Goal: Task Accomplishment & Management: Manage account settings

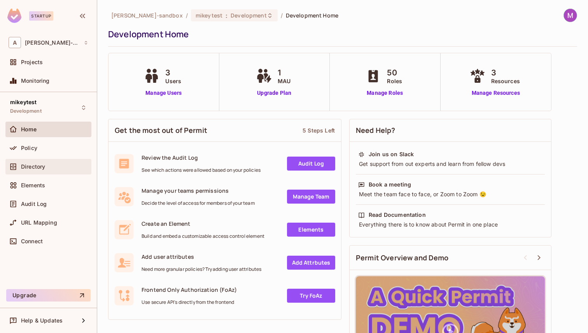
click at [45, 162] on div "Directory" at bounding box center [49, 166] width 80 height 9
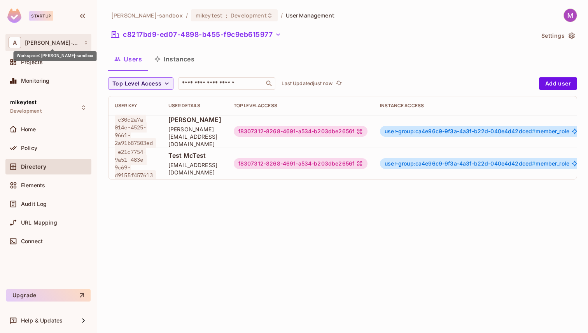
click at [67, 40] on span "[PERSON_NAME]-sandbox" at bounding box center [52, 43] width 55 height 6
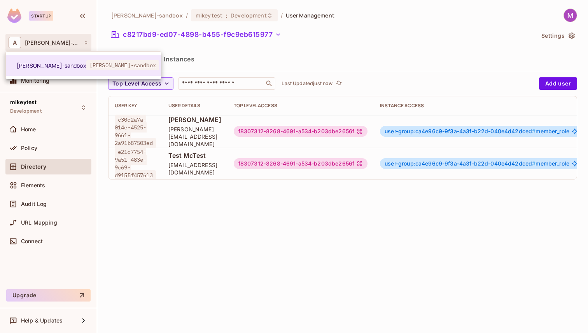
click at [67, 40] on div at bounding box center [294, 166] width 588 height 333
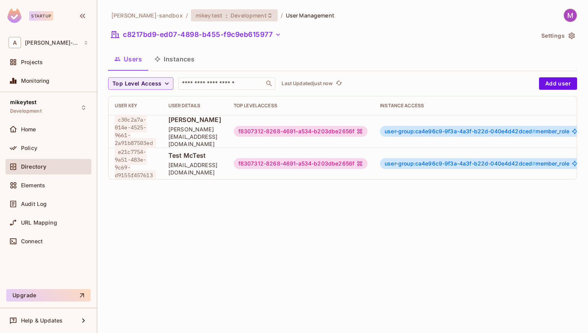
click at [231, 18] on span "Development" at bounding box center [249, 15] width 36 height 7
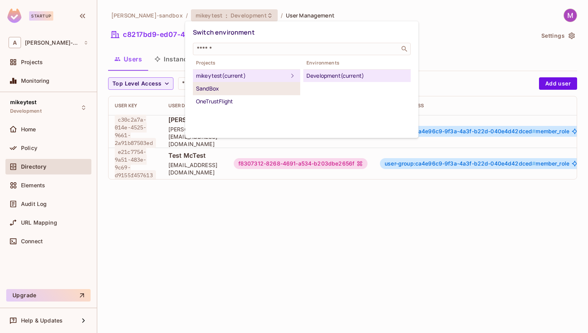
click at [252, 86] on div "SandBox" at bounding box center [246, 88] width 101 height 9
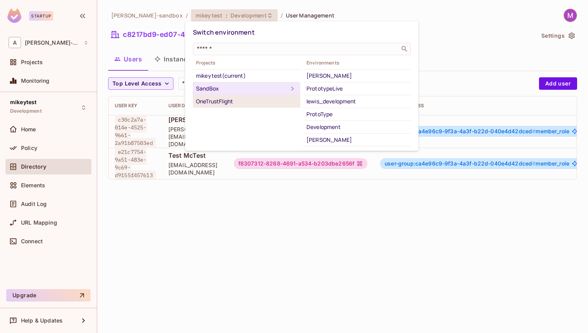
click at [248, 99] on div "OneTrustFlight" at bounding box center [246, 101] width 101 height 9
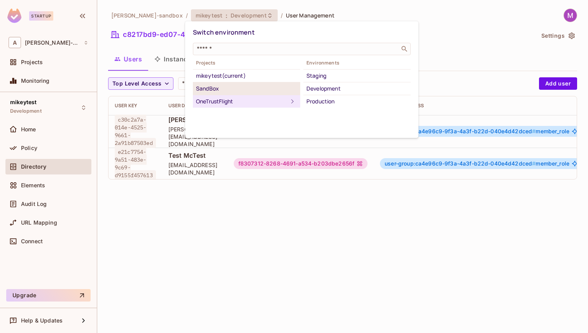
click at [251, 90] on div "SandBox" at bounding box center [246, 88] width 101 height 9
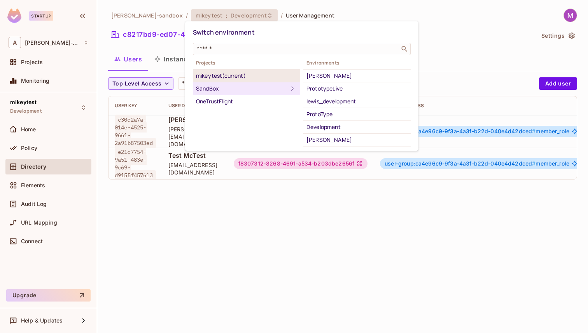
click at [257, 74] on div "mikeytest (current)" at bounding box center [246, 75] width 101 height 9
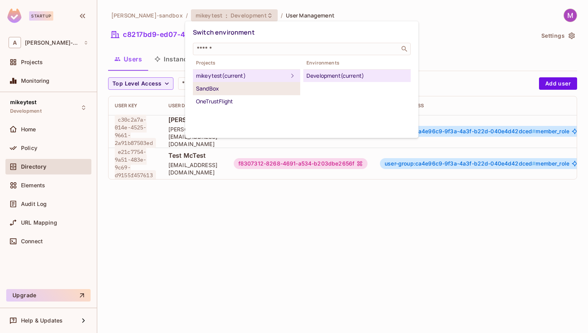
click at [253, 86] on div "SandBox" at bounding box center [246, 88] width 101 height 9
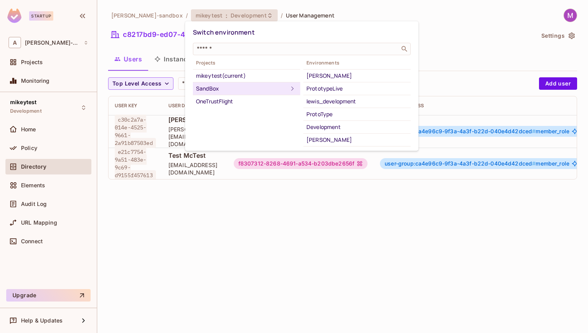
click at [204, 214] on div at bounding box center [294, 166] width 588 height 333
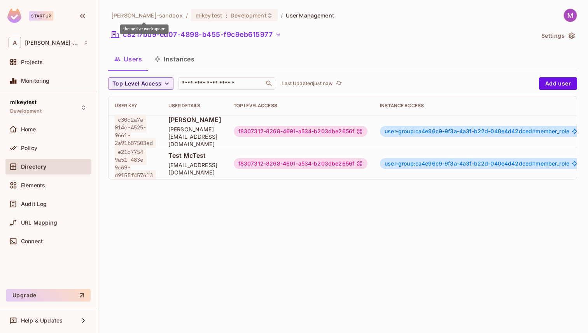
click at [164, 16] on span "[PERSON_NAME]-sandbox" at bounding box center [147, 15] width 72 height 7
click at [216, 12] on span "mikeytest" at bounding box center [209, 15] width 27 height 7
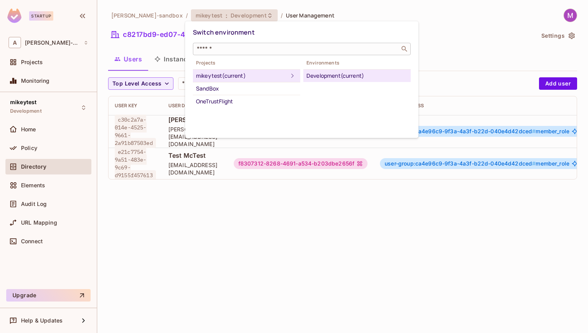
click at [222, 51] on input "text" at bounding box center [296, 49] width 202 height 8
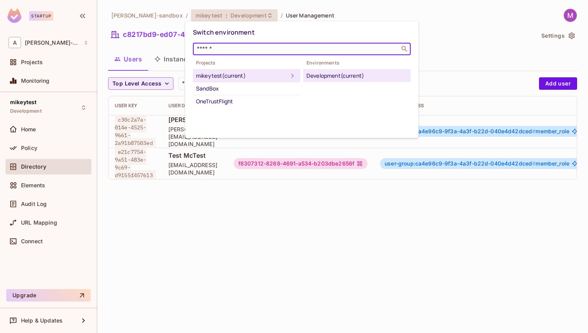
click at [222, 51] on input "text" at bounding box center [296, 49] width 202 height 8
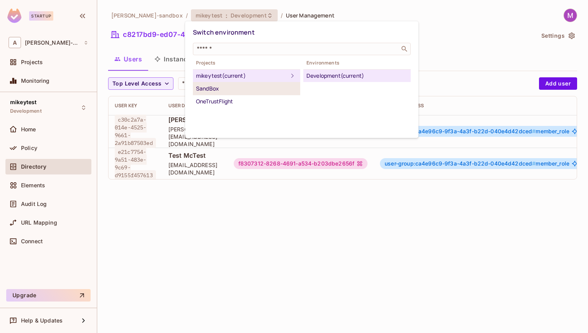
click at [220, 87] on div "SandBox" at bounding box center [246, 88] width 101 height 9
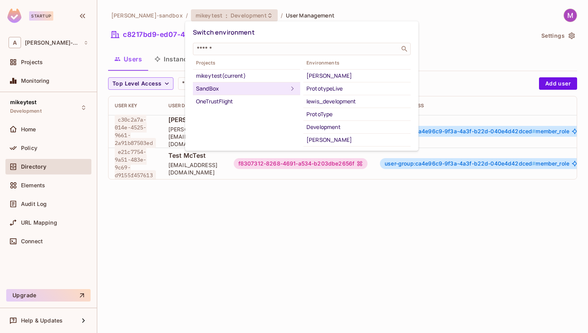
click at [30, 131] on div at bounding box center [294, 166] width 588 height 333
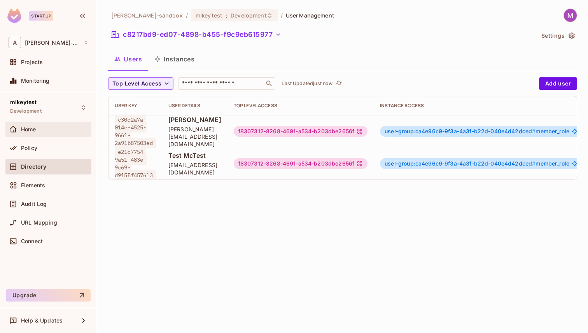
click at [26, 128] on span "Home" at bounding box center [28, 129] width 15 height 6
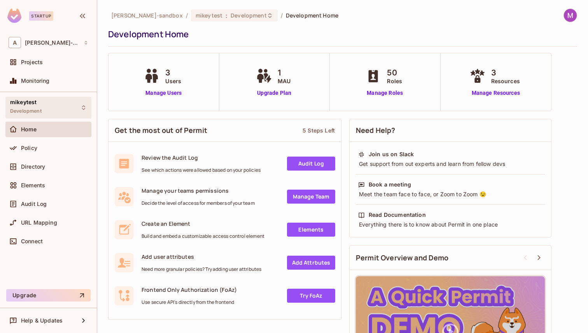
click at [32, 110] on span "Development" at bounding box center [25, 111] width 31 height 6
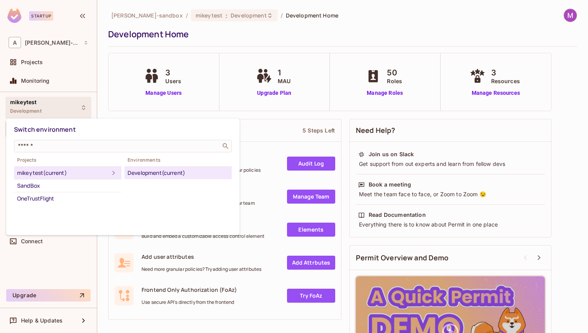
click at [44, 173] on div "mikeytest (current)" at bounding box center [63, 172] width 92 height 9
click at [75, 185] on div "SandBox" at bounding box center [67, 185] width 101 height 9
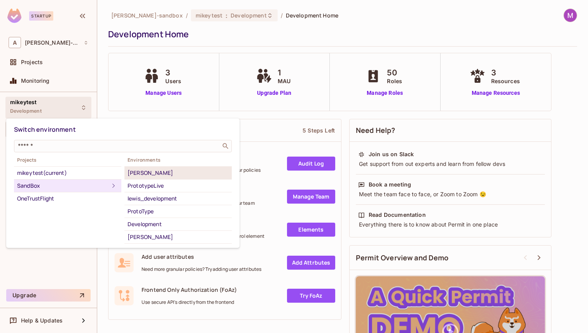
click at [149, 175] on div "james_duncan_development" at bounding box center [178, 172] width 101 height 9
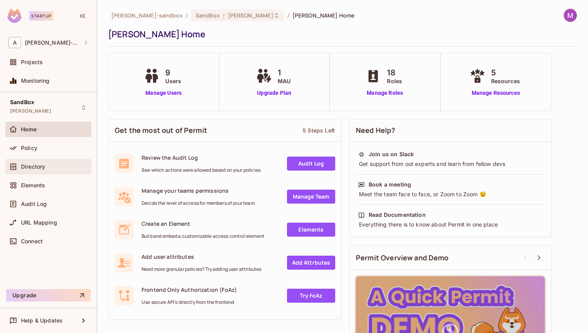
click at [47, 166] on div "Directory" at bounding box center [54, 167] width 67 height 6
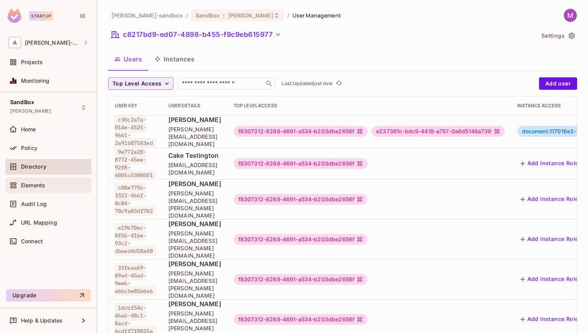
click at [49, 187] on div "Elements" at bounding box center [54, 185] width 67 height 6
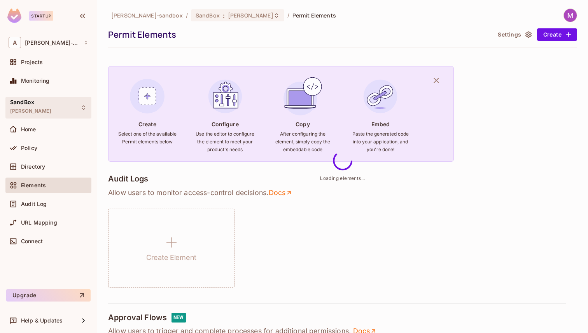
click at [48, 108] on span "james_duncan_development" at bounding box center [30, 111] width 41 height 6
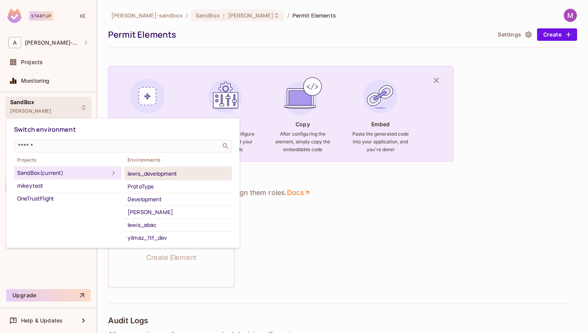
scroll to position [34, 0]
click at [52, 175] on div "SandBox (current)" at bounding box center [63, 172] width 92 height 9
click at [336, 252] on div at bounding box center [294, 166] width 588 height 333
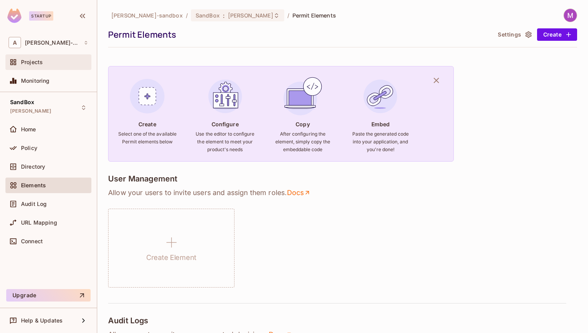
click at [38, 64] on span "Projects" at bounding box center [32, 62] width 22 height 6
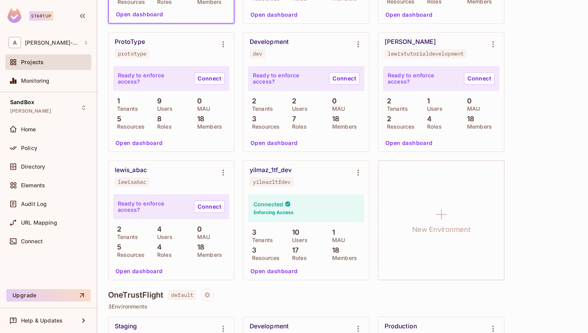
scroll to position [358, 0]
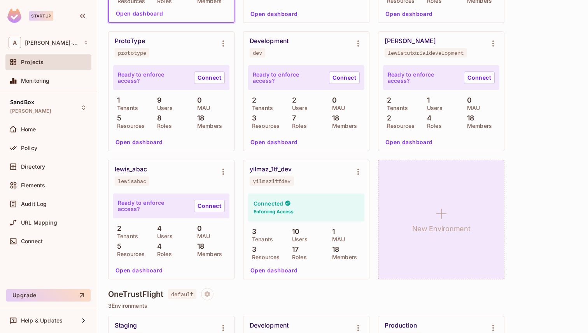
click at [442, 222] on icon at bounding box center [441, 213] width 19 height 19
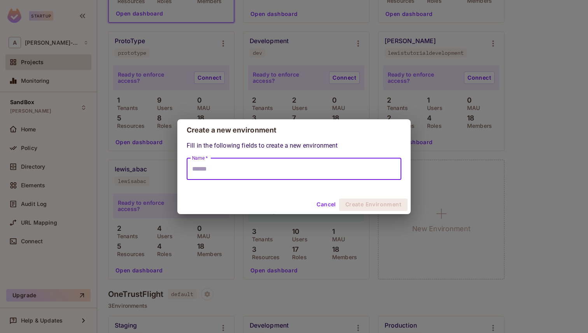
click at [337, 175] on input "Name *" at bounding box center [294, 169] width 215 height 22
type input "**********"
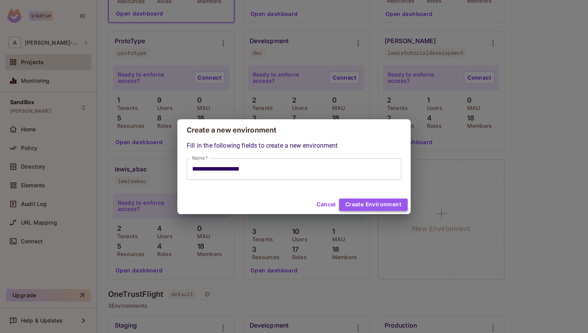
click at [371, 205] on button "Create Environment" at bounding box center [373, 205] width 68 height 12
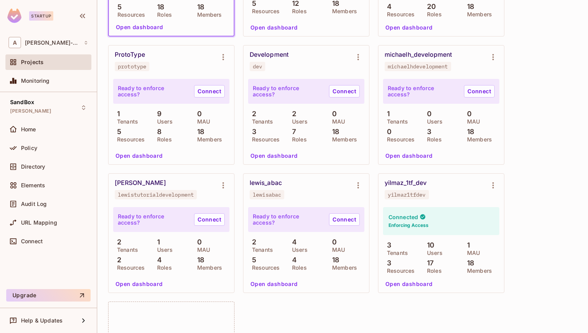
scroll to position [340, 0]
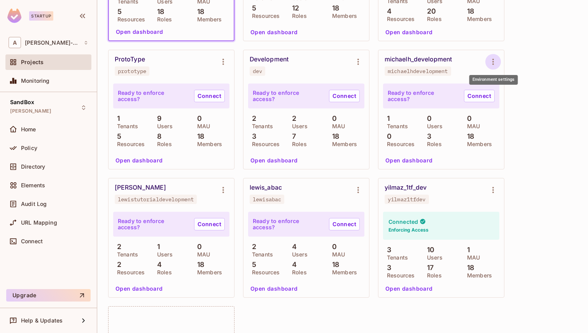
click at [493, 64] on icon "Environment settings" at bounding box center [493, 62] width 2 height 6
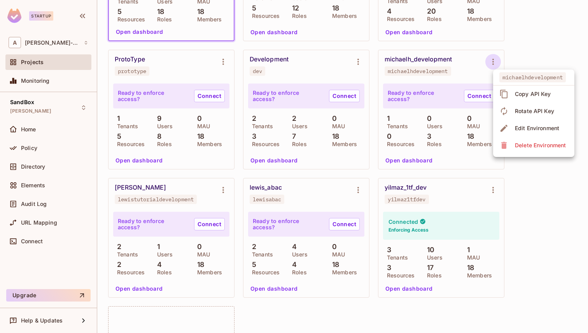
click at [515, 95] on div "Copy API Key" at bounding box center [533, 94] width 36 height 8
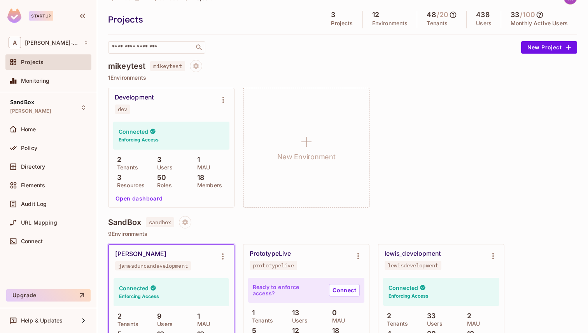
scroll to position [16, 0]
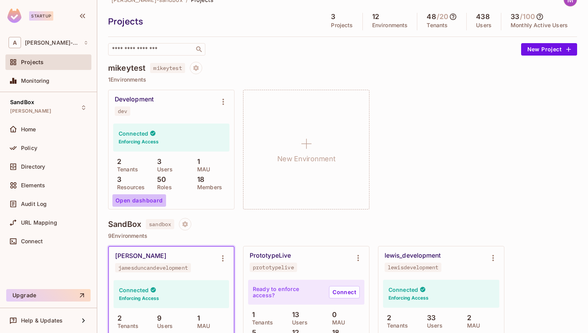
click at [140, 197] on button "Open dashboard" at bounding box center [139, 200] width 54 height 12
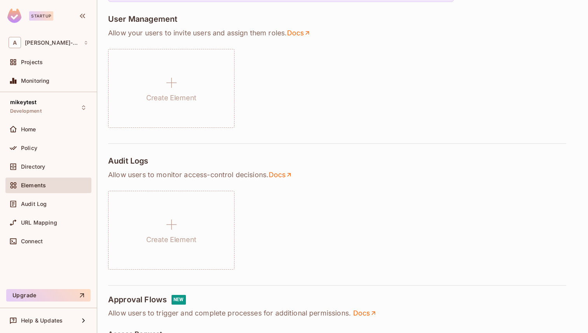
scroll to position [47, 0]
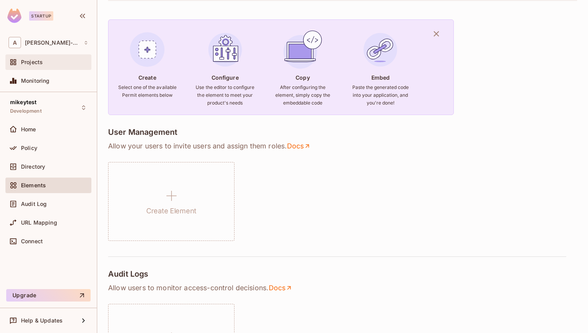
click at [53, 61] on div "Projects" at bounding box center [54, 62] width 67 height 6
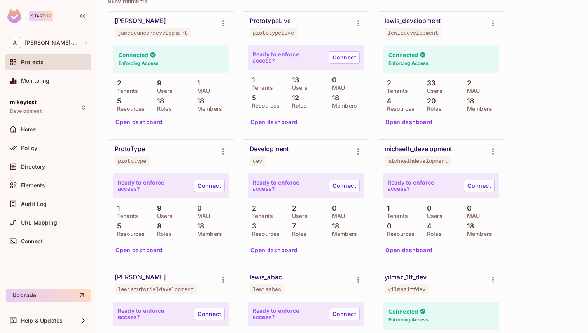
scroll to position [253, 0]
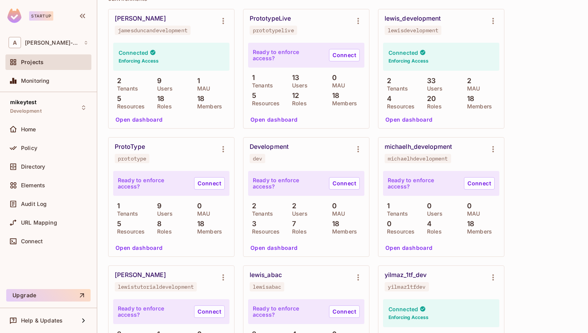
drag, startPoint x: 465, startPoint y: 149, endPoint x: 435, endPoint y: 149, distance: 30.7
click at [464, 149] on div "michaelh_development michaelhdevelopment" at bounding box center [434, 153] width 101 height 20
click at [419, 147] on div "michaelh_development" at bounding box center [418, 147] width 68 height 8
click at [413, 247] on button "Open dashboard" at bounding box center [409, 248] width 54 height 12
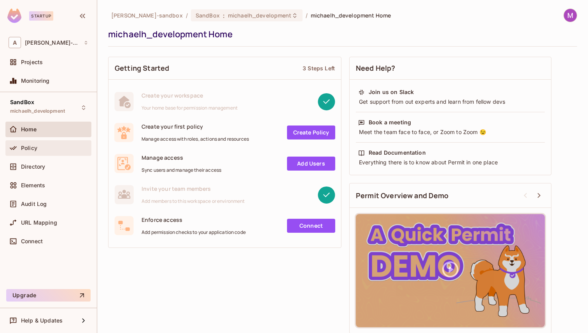
click at [38, 148] on div "Policy" at bounding box center [54, 148] width 67 height 6
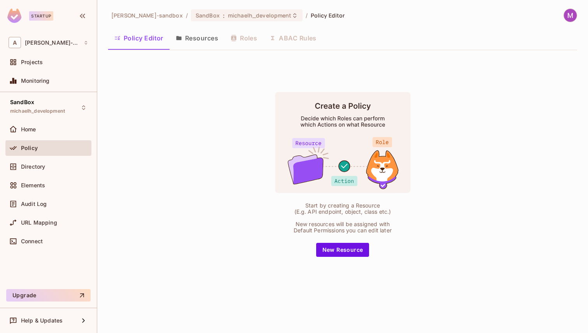
click at [194, 36] on button "Resources" at bounding box center [196, 37] width 55 height 19
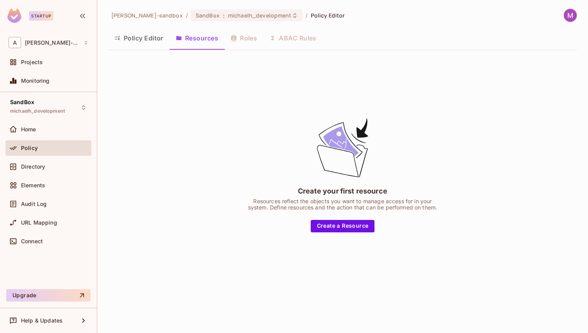
click at [250, 38] on div "Policy Editor Resources Roles ABAC Rules" at bounding box center [342, 37] width 469 height 19
click at [44, 61] on div "Projects" at bounding box center [54, 62] width 67 height 6
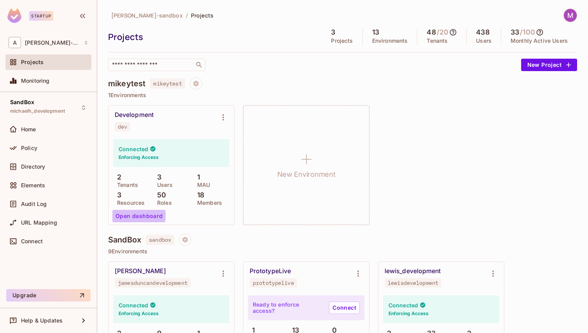
click at [133, 215] on button "Open dashboard" at bounding box center [139, 216] width 54 height 12
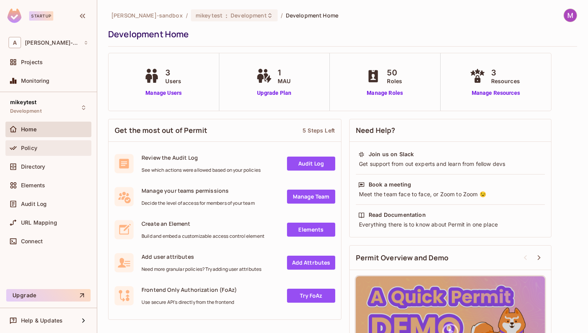
click at [49, 148] on div "Policy" at bounding box center [54, 148] width 67 height 6
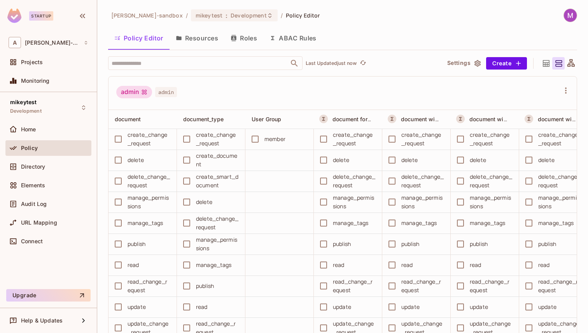
click at [204, 41] on button "Resources" at bounding box center [196, 37] width 55 height 19
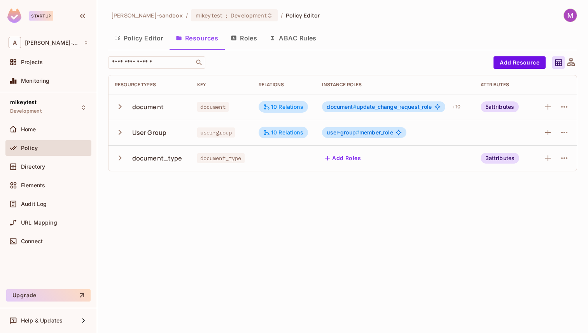
click at [246, 37] on button "Roles" at bounding box center [243, 37] width 39 height 19
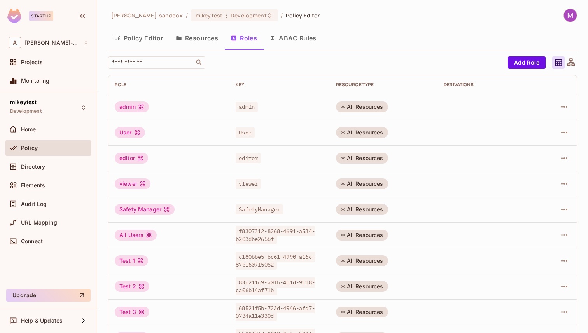
click at [144, 38] on button "Policy Editor" at bounding box center [138, 37] width 61 height 19
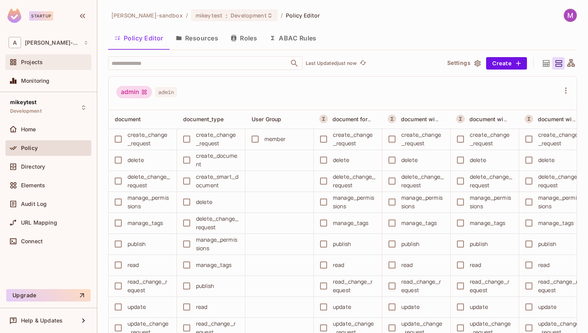
click at [22, 66] on div "Projects" at bounding box center [49, 62] width 80 height 9
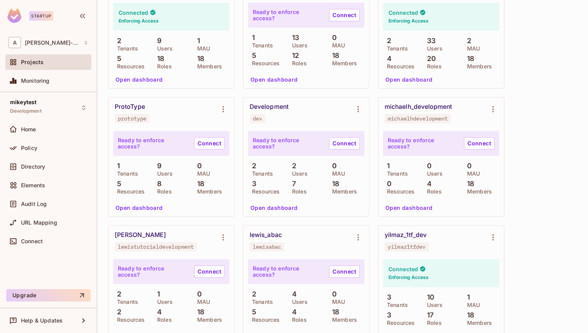
scroll to position [302, 0]
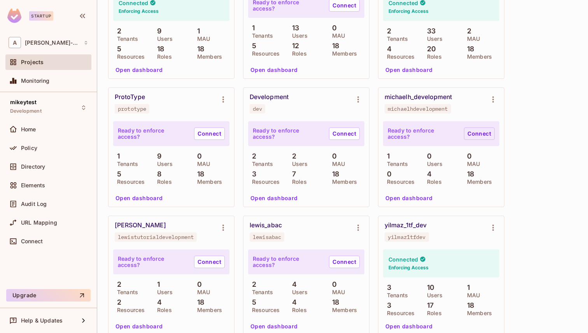
click at [473, 134] on link "Connect" at bounding box center [479, 134] width 31 height 12
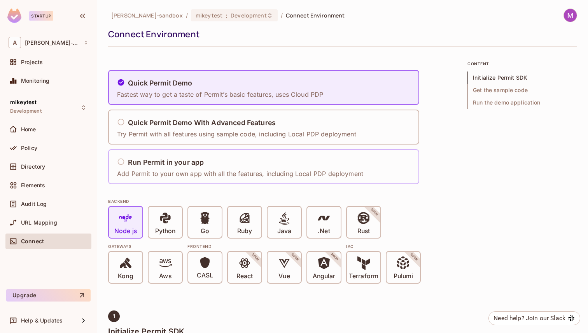
click at [160, 159] on h5 "Run Permit in your app" at bounding box center [166, 163] width 76 height 8
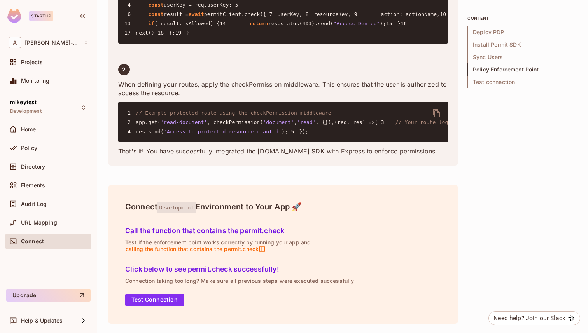
scroll to position [1622, 0]
click at [170, 300] on button "Test Connection" at bounding box center [154, 300] width 59 height 12
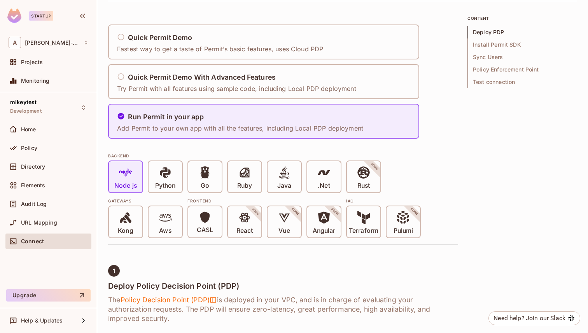
scroll to position [0, 0]
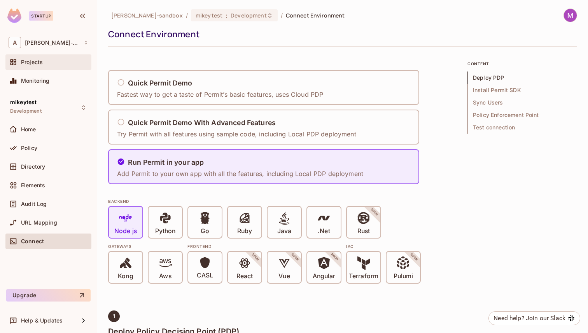
click at [42, 61] on span "Projects" at bounding box center [32, 62] width 22 height 6
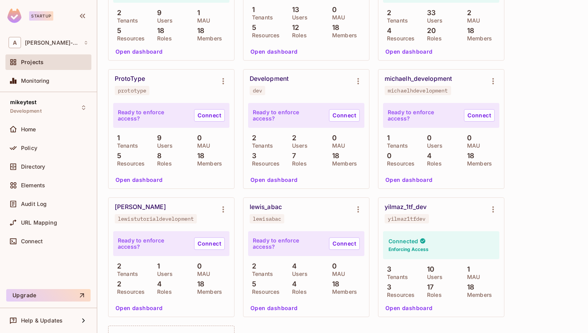
scroll to position [317, 0]
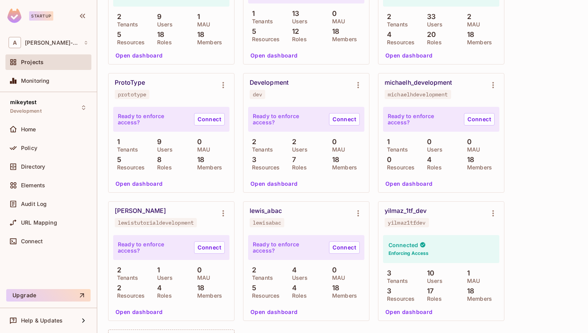
click at [412, 147] on div "1 Tenants" at bounding box center [401, 145] width 36 height 14
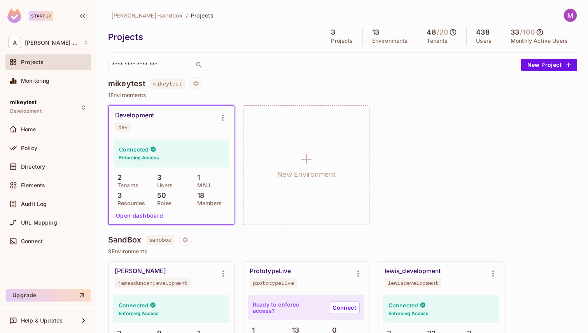
scroll to position [283, 0]
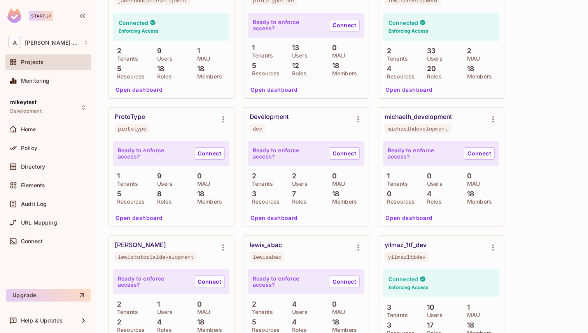
click at [40, 62] on span "Projects" at bounding box center [32, 62] width 23 height 6
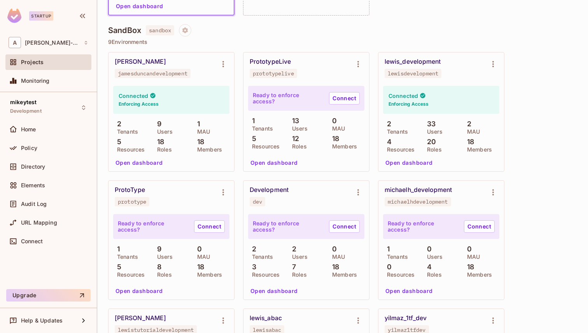
scroll to position [216, 0]
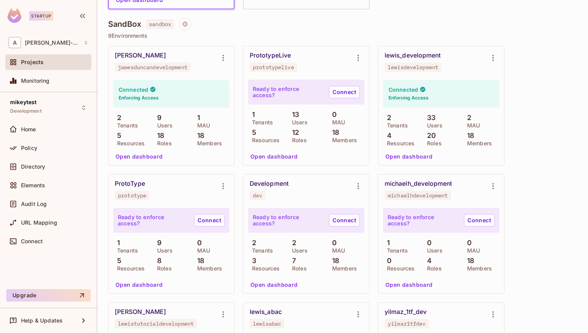
click at [466, 188] on div "michaelh_development michaelhdevelopment" at bounding box center [434, 190] width 101 height 20
click at [422, 285] on button "Open dashboard" at bounding box center [409, 285] width 54 height 12
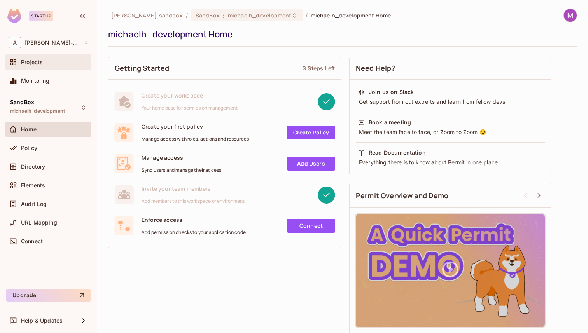
click at [51, 63] on div "Projects" at bounding box center [54, 62] width 67 height 6
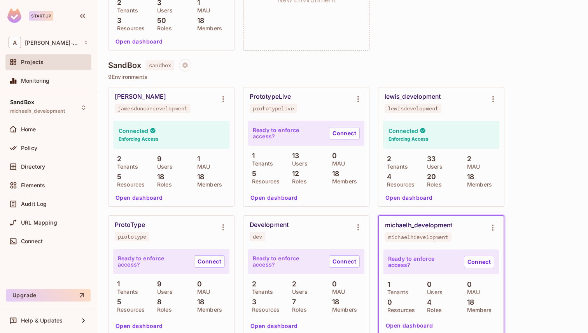
scroll to position [203, 0]
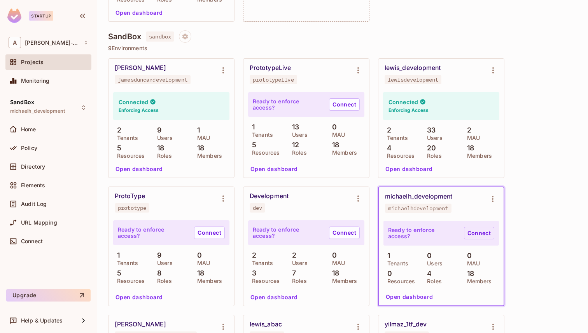
click at [479, 232] on link "Connect" at bounding box center [479, 233] width 30 height 12
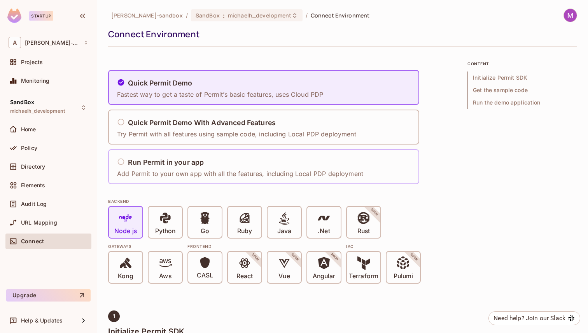
click at [244, 168] on div "Run Permit in your app Add Permit to your own app with all the features, includ…" at bounding box center [240, 166] width 246 height 23
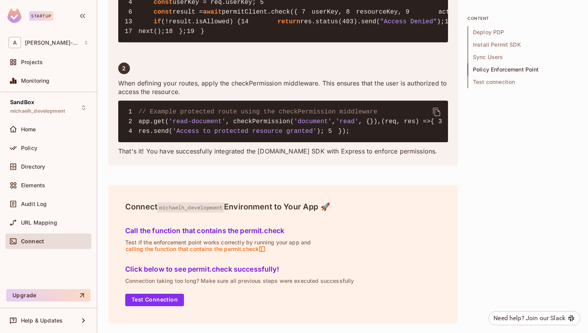
scroll to position [1589, 0]
click at [148, 298] on button "Test Connection" at bounding box center [154, 300] width 59 height 12
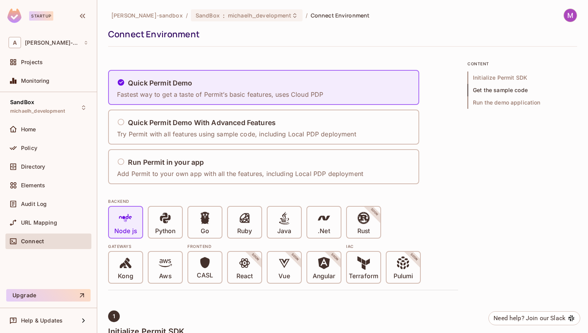
scroll to position [947, 0]
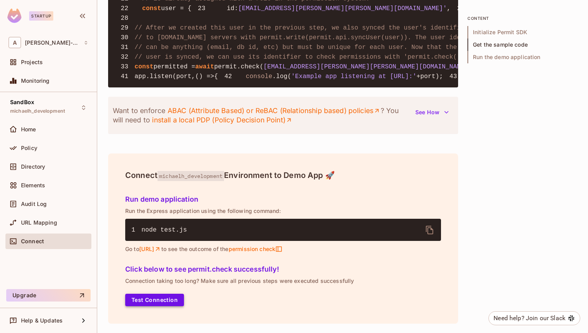
click at [166, 294] on button "Test Connection" at bounding box center [154, 300] width 59 height 12
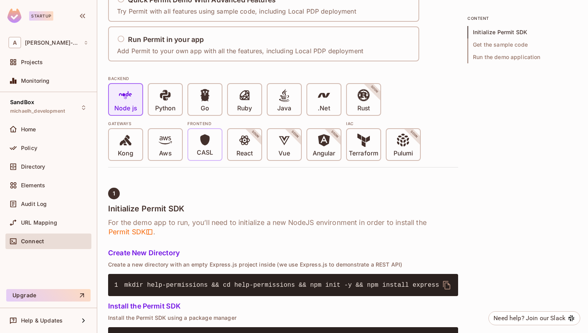
scroll to position [0, 0]
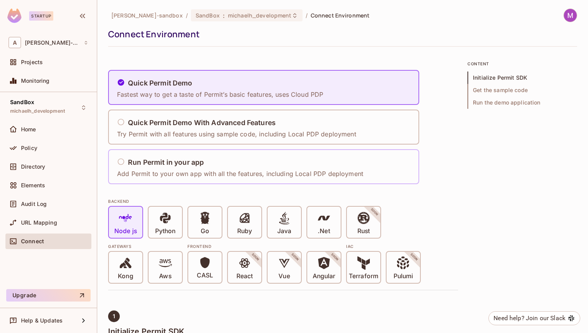
click at [180, 157] on div "Run Permit in your app Add Permit to your own app with all the features, includ…" at bounding box center [240, 166] width 246 height 23
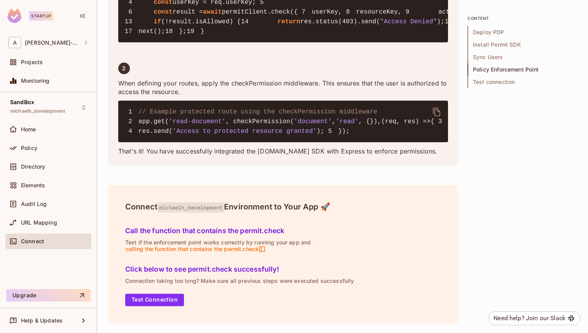
scroll to position [1589, 0]
click at [147, 302] on button "Test Connection" at bounding box center [154, 300] width 59 height 12
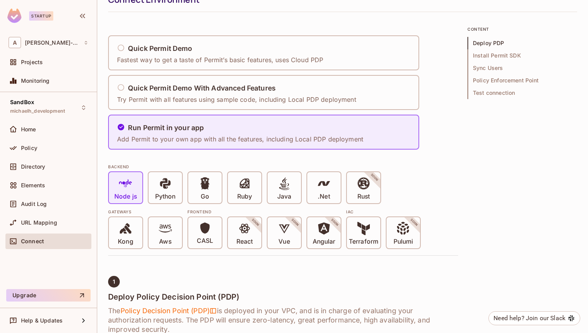
scroll to position [0, 0]
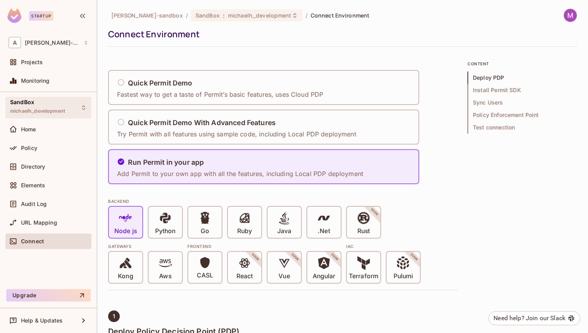
click at [40, 107] on div "SandBox michaelh_development" at bounding box center [37, 107] width 55 height 17
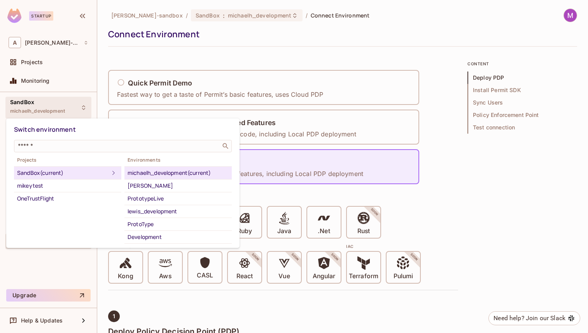
click at [40, 107] on div at bounding box center [294, 166] width 588 height 333
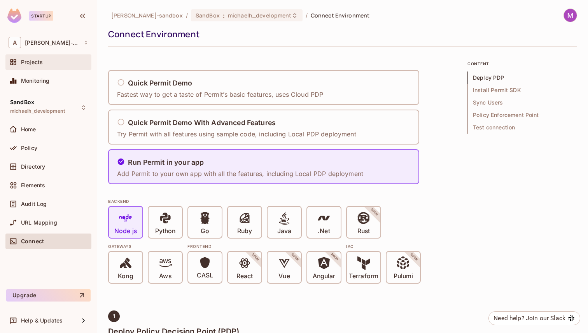
click at [44, 64] on div "Projects" at bounding box center [54, 62] width 67 height 6
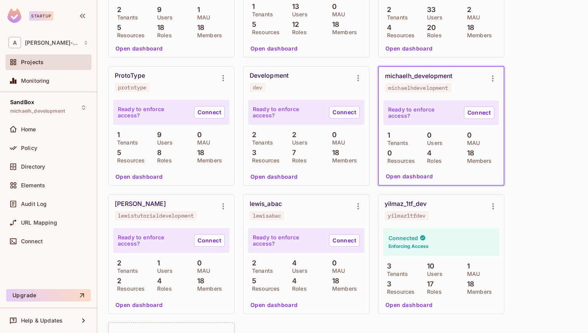
scroll to position [325, 0]
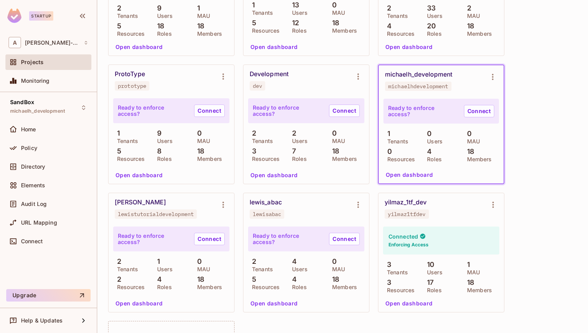
click at [203, 216] on div "lewis_tutorial_development lewistutorialdevelopment" at bounding box center [165, 209] width 101 height 20
click at [165, 230] on div "Ready to enforce access? Connect" at bounding box center [171, 239] width 116 height 25
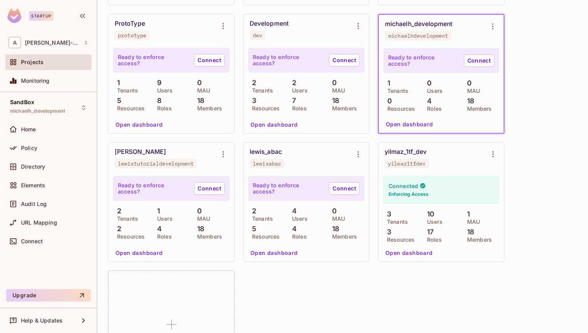
scroll to position [379, 0]
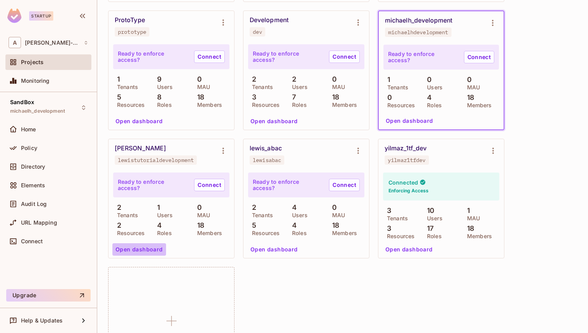
click at [140, 248] on button "Open dashboard" at bounding box center [139, 249] width 54 height 12
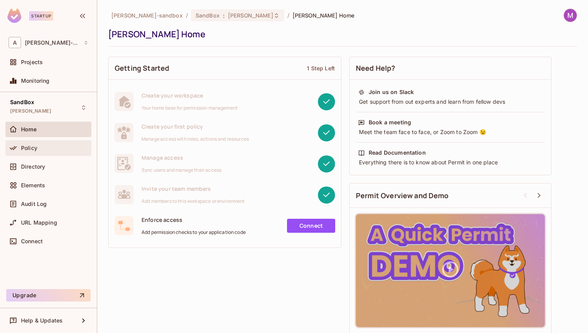
click at [49, 150] on div "Policy" at bounding box center [54, 148] width 67 height 6
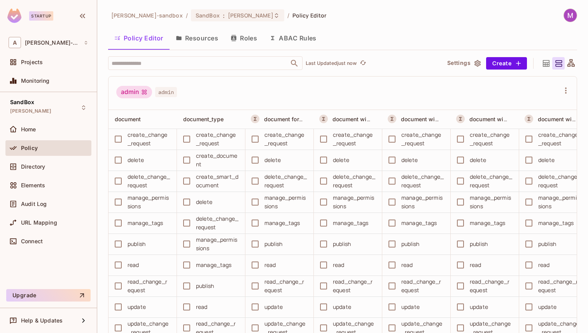
click at [198, 37] on button "Resources" at bounding box center [196, 37] width 55 height 19
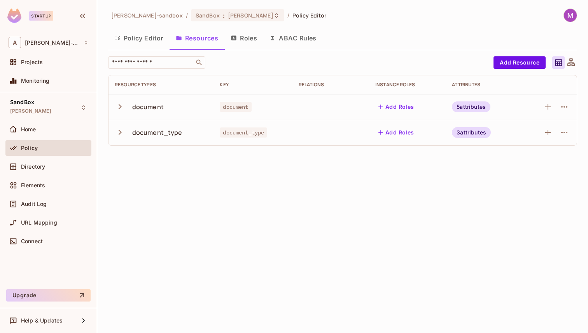
click at [246, 38] on button "Roles" at bounding box center [243, 37] width 39 height 19
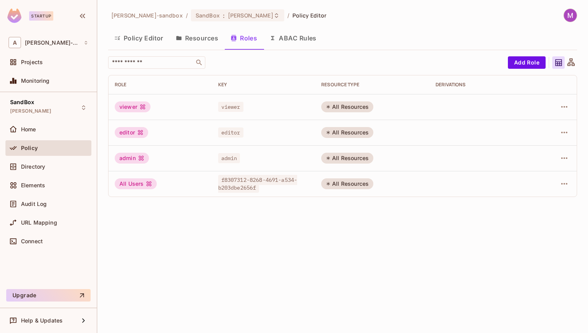
click at [139, 43] on button "Policy Editor" at bounding box center [138, 37] width 61 height 19
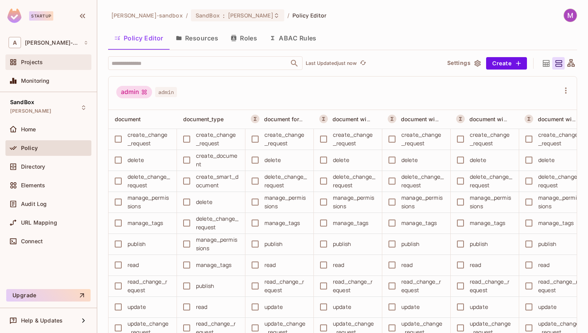
click at [45, 62] on div "Projects" at bounding box center [54, 62] width 67 height 6
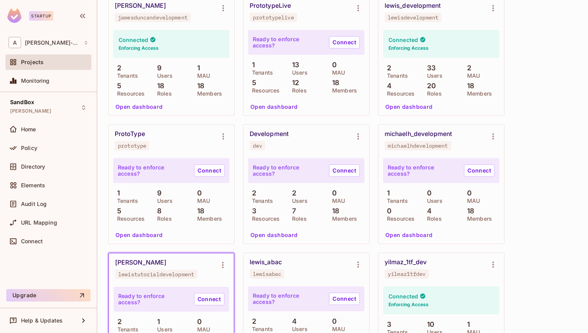
scroll to position [271, 0]
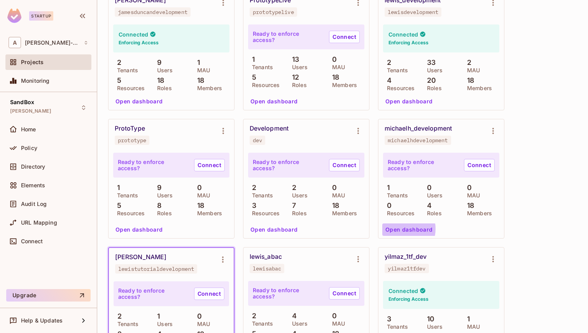
click at [397, 229] on button "Open dashboard" at bounding box center [409, 230] width 54 height 12
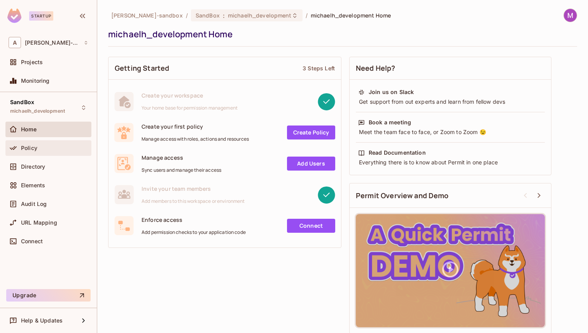
click at [50, 147] on div "Policy" at bounding box center [54, 148] width 67 height 6
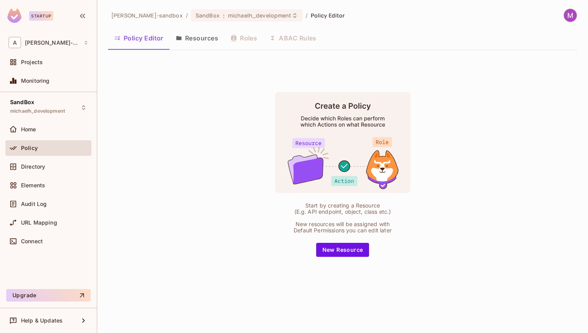
click at [190, 35] on button "Resources" at bounding box center [196, 37] width 55 height 19
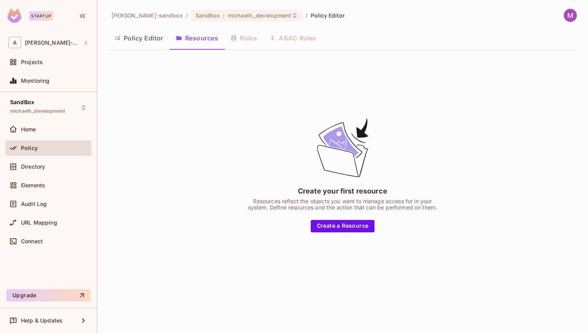
click at [240, 35] on div "Policy Editor Resources Roles ABAC Rules" at bounding box center [342, 37] width 469 height 19
click at [154, 38] on button "Policy Editor" at bounding box center [138, 37] width 61 height 19
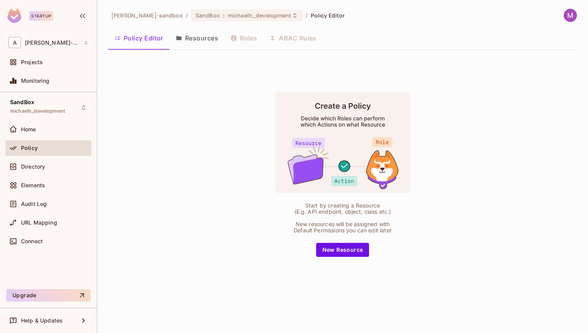
click at [198, 39] on button "Resources" at bounding box center [196, 37] width 55 height 19
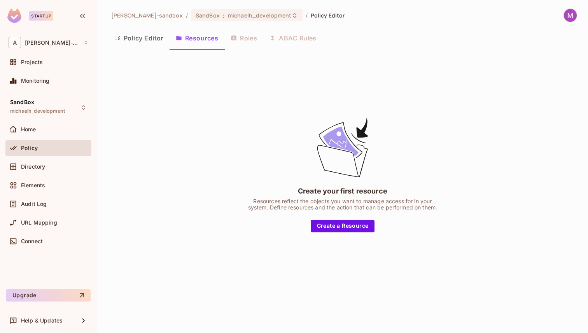
click at [155, 39] on button "Policy Editor" at bounding box center [138, 37] width 61 height 19
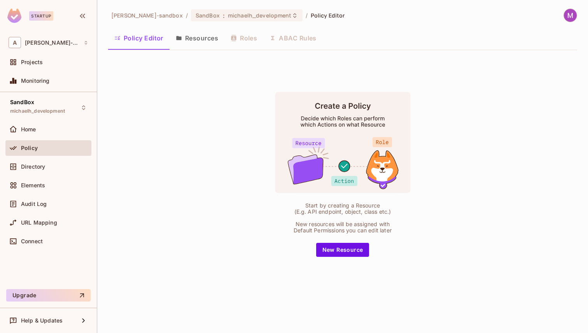
click at [195, 33] on button "Resources" at bounding box center [196, 37] width 55 height 19
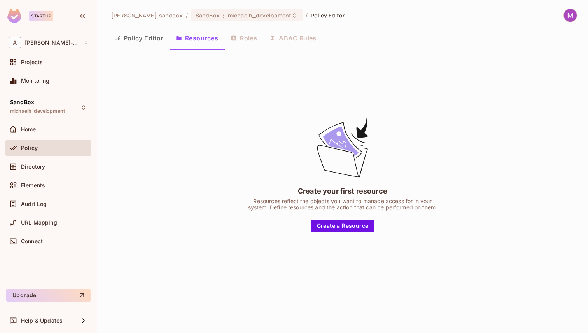
click at [208, 62] on div "Create your first resource Resources reflect the objects you want to manage acc…" at bounding box center [342, 174] width 469 height 236
click at [150, 42] on button "Policy Editor" at bounding box center [138, 37] width 61 height 19
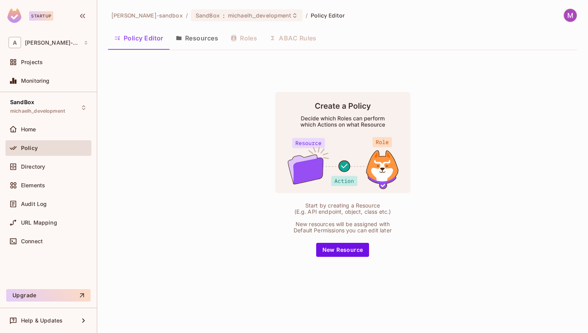
click at [194, 40] on button "Resources" at bounding box center [196, 37] width 55 height 19
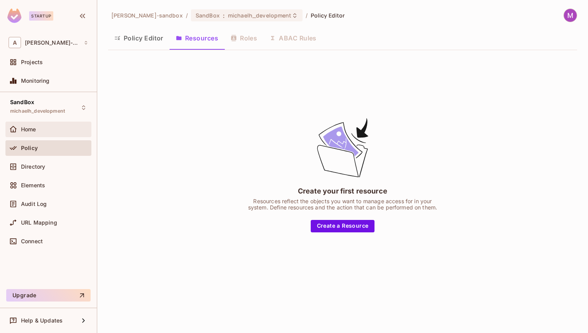
click at [33, 126] on span "Home" at bounding box center [28, 129] width 15 height 6
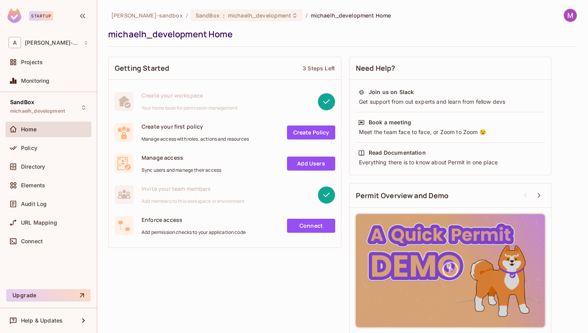
scroll to position [5, 0]
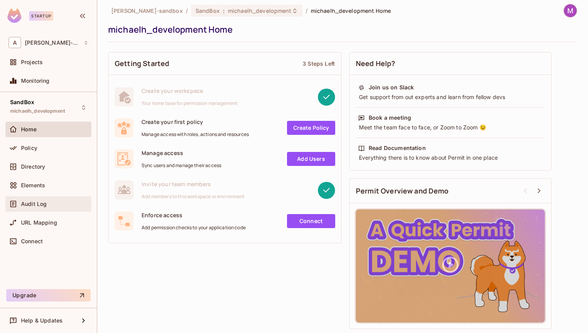
click at [40, 197] on div "Audit Log" at bounding box center [48, 204] width 86 height 16
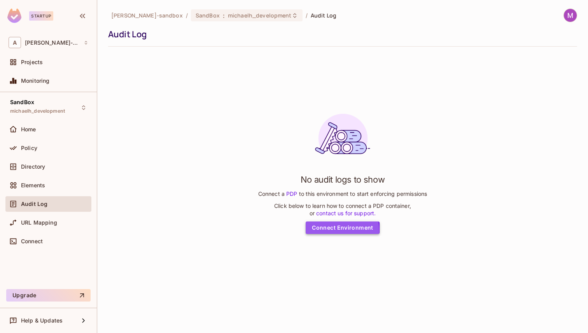
click at [317, 231] on link "Connect Environment" at bounding box center [343, 228] width 74 height 12
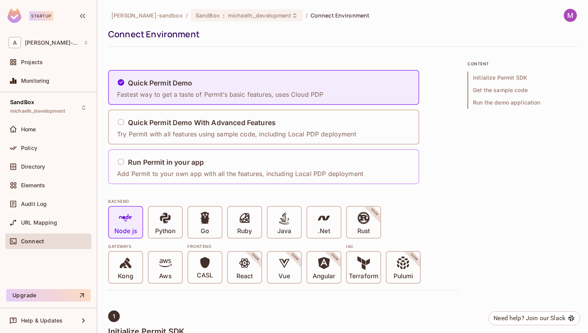
click at [188, 169] on p "Add Permit to your own app with all the features, including Local PDP deployment" at bounding box center [240, 173] width 246 height 9
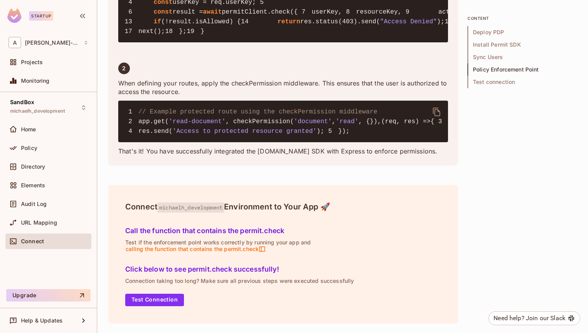
scroll to position [1589, 0]
click at [169, 300] on button "Test Connection" at bounding box center [154, 300] width 59 height 12
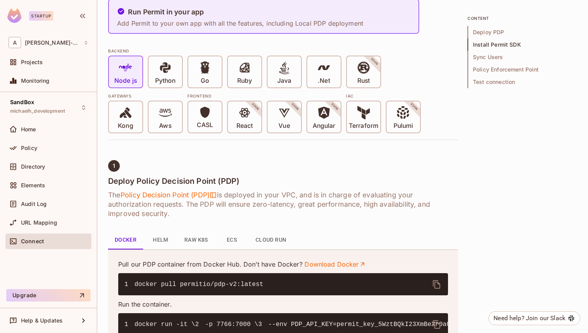
scroll to position [0, 0]
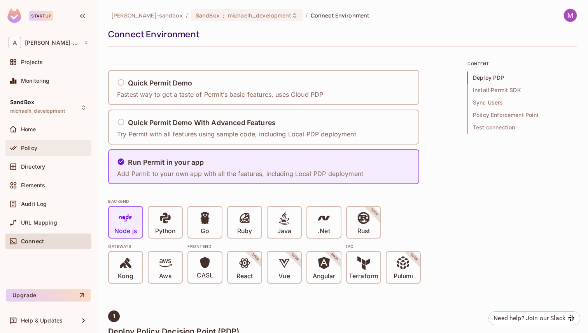
click at [39, 150] on div "Policy" at bounding box center [54, 148] width 67 height 6
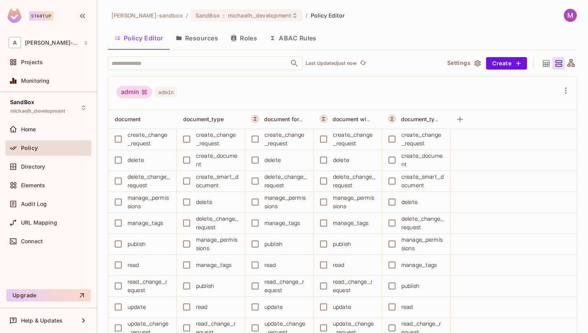
click at [207, 41] on button "Resources" at bounding box center [196, 37] width 55 height 19
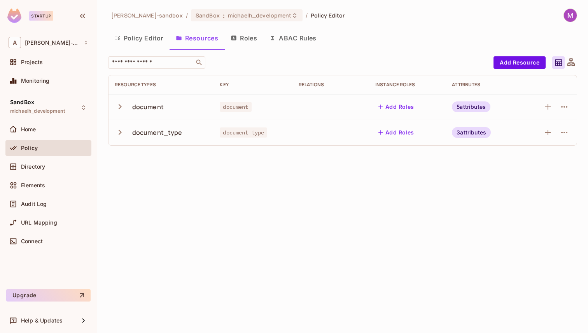
click at [243, 38] on button "Roles" at bounding box center [243, 37] width 39 height 19
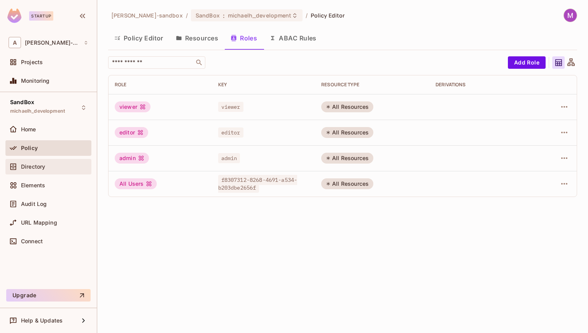
click at [36, 169] on span "Directory" at bounding box center [33, 167] width 24 height 6
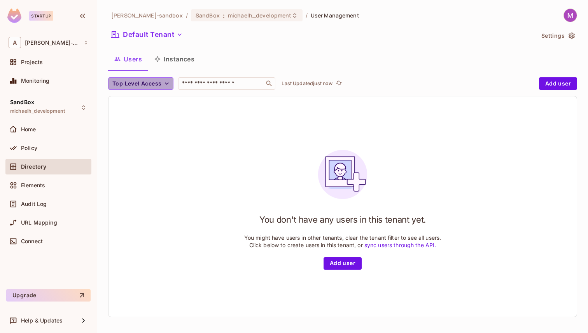
click at [135, 82] on span "Top Level Access" at bounding box center [136, 84] width 49 height 10
click at [338, 258] on div at bounding box center [294, 166] width 588 height 333
click at [337, 263] on button "Add user" at bounding box center [342, 263] width 38 height 12
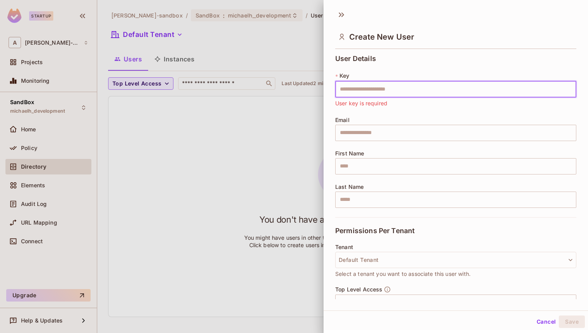
paste input "**********"
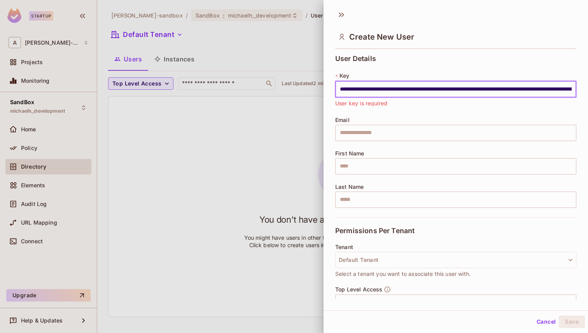
scroll to position [0, 4055]
type input "**********"
click at [378, 115] on div "User Details * Key ​ Serves as a unique identifier for the user in the current …" at bounding box center [455, 136] width 241 height 162
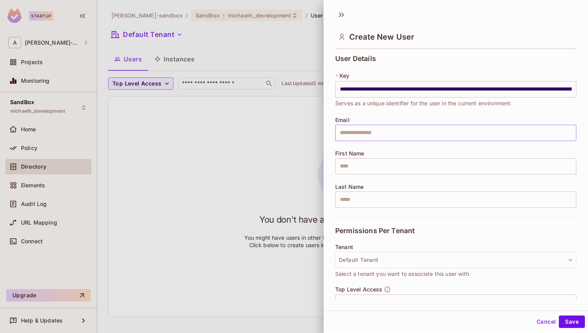
click at [372, 131] on input "text" at bounding box center [455, 133] width 241 height 16
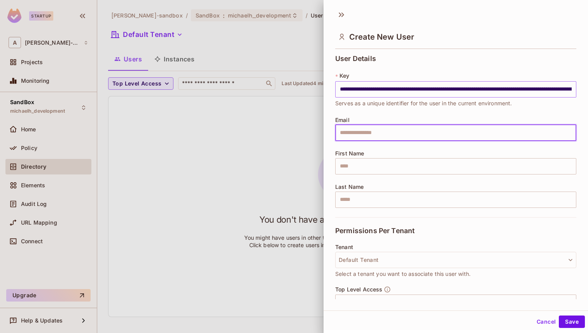
click at [377, 97] on input "text" at bounding box center [455, 89] width 241 height 16
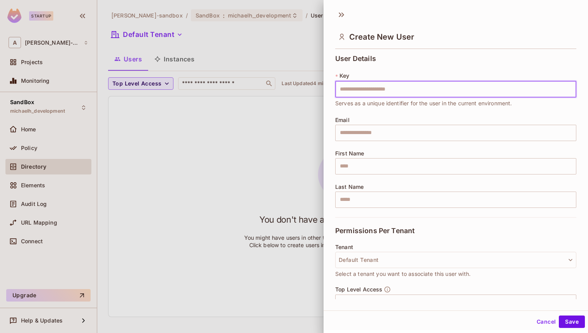
paste input "**********"
type input "**********"
click at [356, 130] on input "text" at bounding box center [455, 133] width 241 height 16
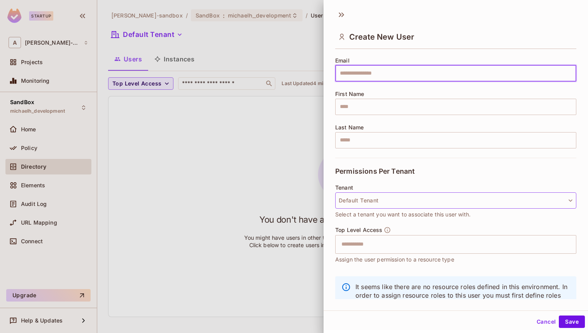
scroll to position [79, 0]
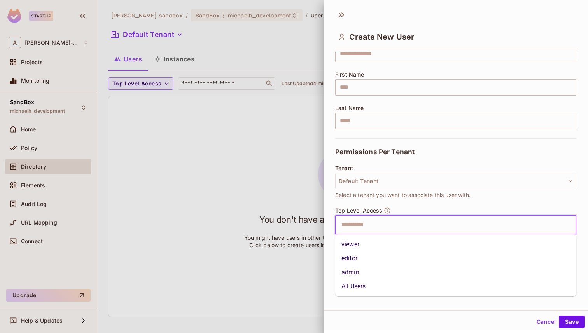
click at [358, 221] on input "text" at bounding box center [449, 225] width 224 height 16
click at [360, 282] on li "All Users" at bounding box center [455, 286] width 241 height 14
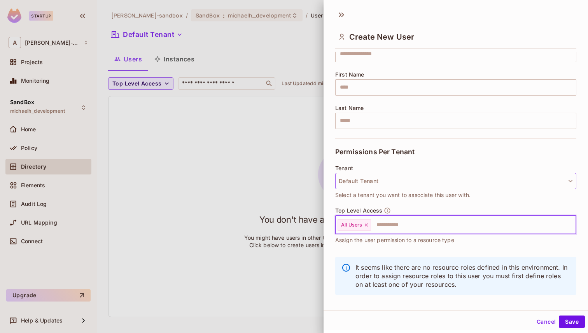
click at [379, 182] on button "Default Tenant" at bounding box center [455, 181] width 241 height 16
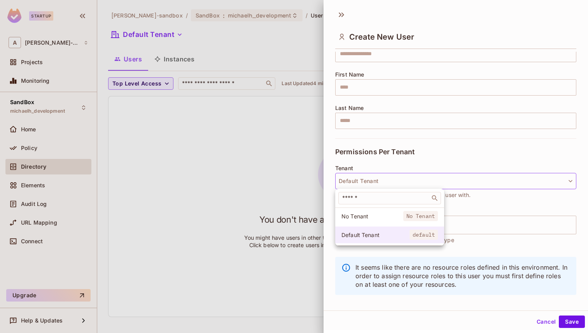
click at [363, 235] on span "Default Tenant" at bounding box center [375, 234] width 68 height 7
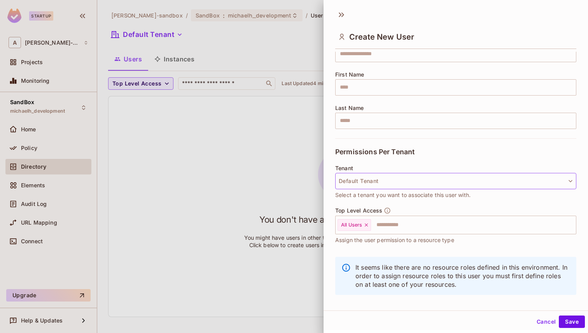
click at [363, 183] on button "Default Tenant" at bounding box center [455, 181] width 241 height 16
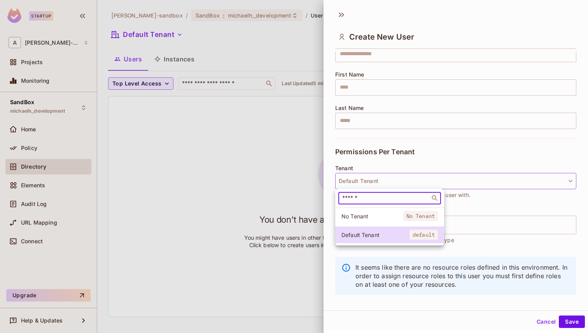
click at [366, 194] on input "text" at bounding box center [384, 198] width 87 height 8
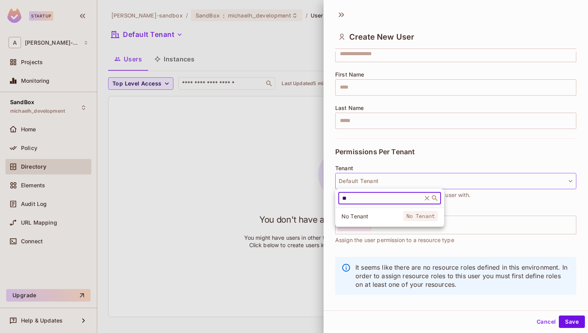
type input "*"
click at [366, 234] on span "Default Tenant" at bounding box center [375, 234] width 68 height 7
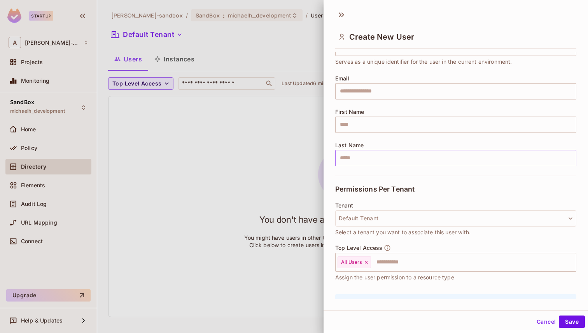
scroll to position [35, 0]
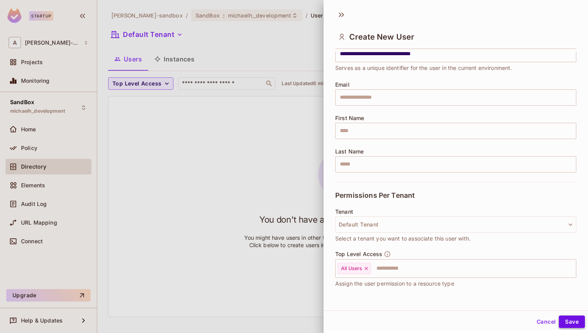
click at [570, 319] on button "Save" at bounding box center [572, 322] width 26 height 12
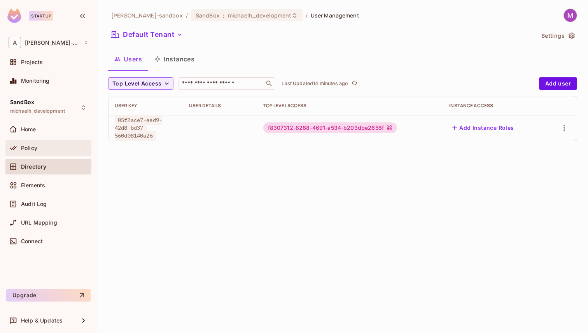
click at [37, 146] on div "Policy" at bounding box center [54, 148] width 67 height 6
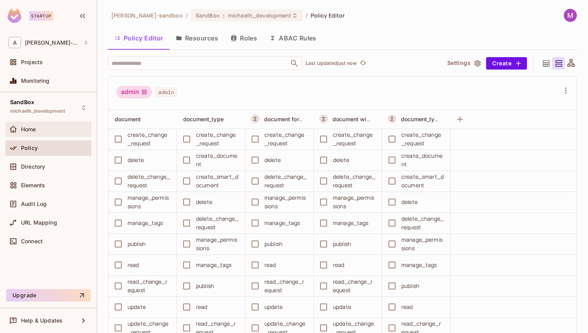
click at [43, 129] on div "Home" at bounding box center [54, 129] width 67 height 6
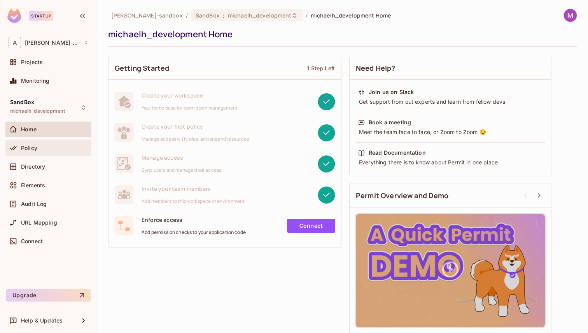
click at [42, 149] on div "Policy" at bounding box center [54, 148] width 67 height 6
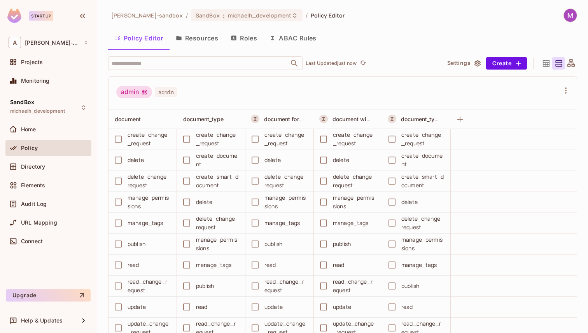
click at [201, 45] on button "Resources" at bounding box center [196, 37] width 55 height 19
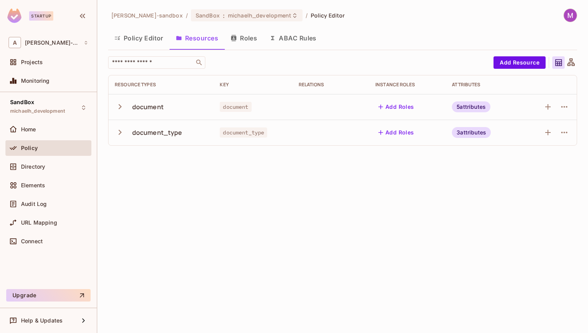
click at [246, 36] on button "Roles" at bounding box center [243, 37] width 39 height 19
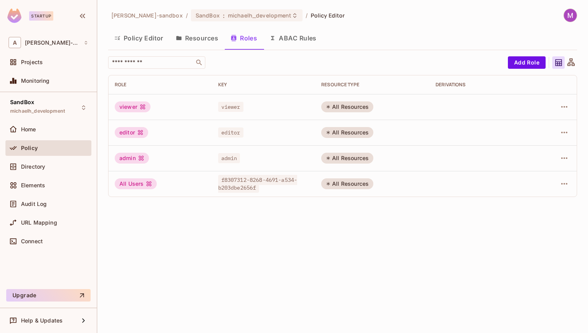
click at [300, 42] on button "ABAC Rules" at bounding box center [292, 37] width 59 height 19
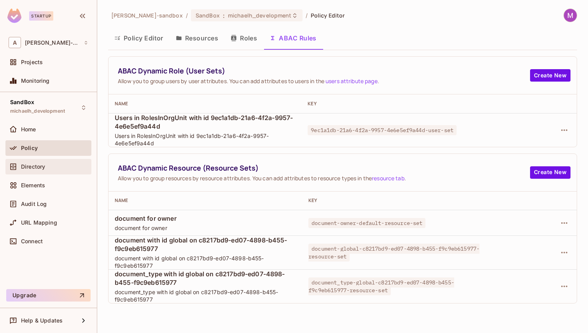
click at [32, 169] on span "Directory" at bounding box center [33, 167] width 24 height 6
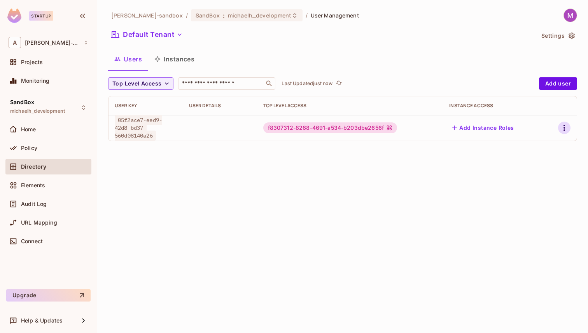
click at [561, 124] on icon "button" at bounding box center [563, 127] width 9 height 9
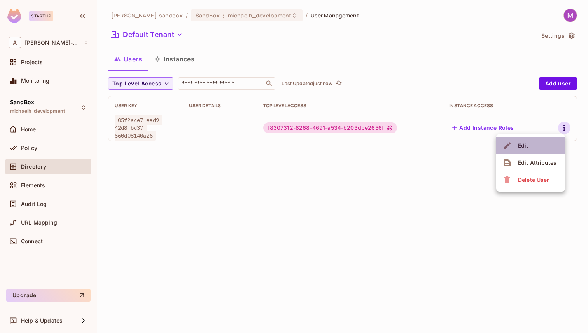
click at [539, 146] on li "Edit" at bounding box center [530, 145] width 69 height 17
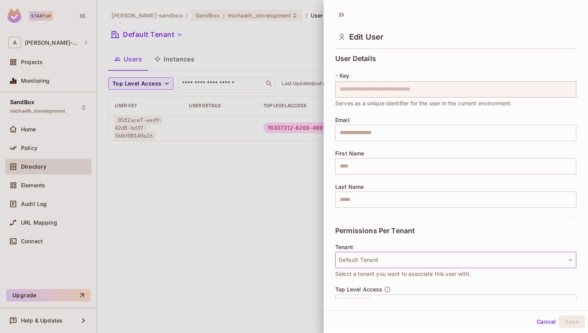
click at [387, 257] on button "Default Tenant" at bounding box center [455, 260] width 241 height 16
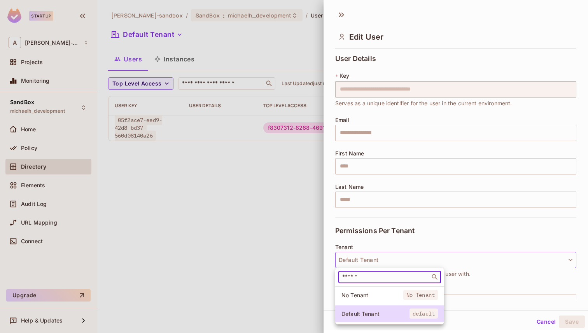
click at [395, 278] on input "text" at bounding box center [384, 277] width 87 height 8
paste input "**********"
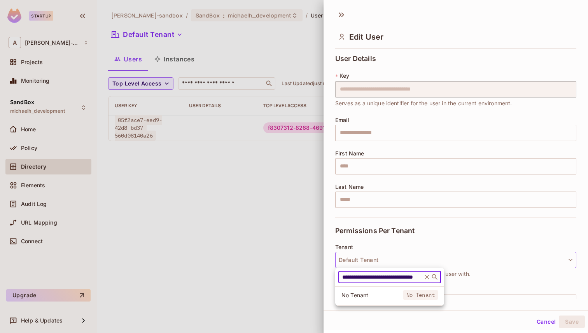
type input "**********"
click at [397, 281] on div "**********" at bounding box center [389, 277] width 103 height 12
click at [425, 275] on icon at bounding box center [427, 277] width 8 height 8
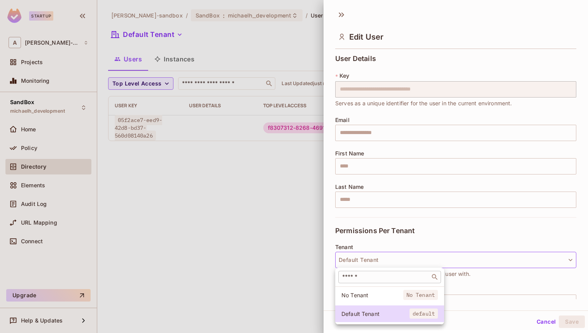
click at [465, 276] on div at bounding box center [294, 166] width 588 height 333
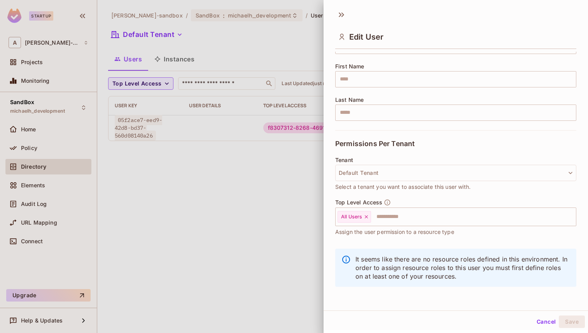
scroll to position [1, 0]
click at [237, 212] on div at bounding box center [294, 166] width 588 height 333
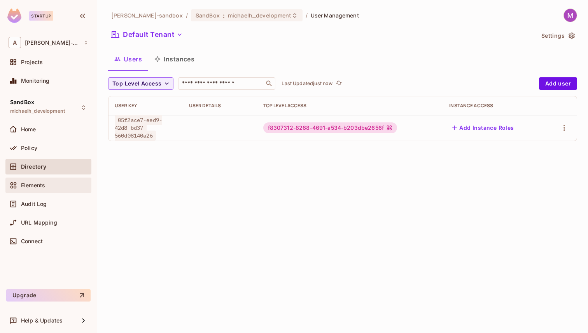
click at [47, 190] on div "Elements" at bounding box center [49, 185] width 80 height 9
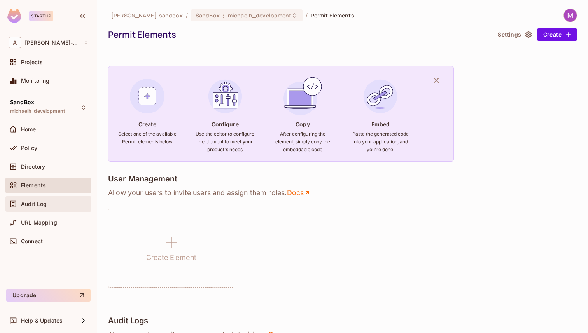
click at [46, 206] on div "Audit Log" at bounding box center [54, 204] width 67 height 6
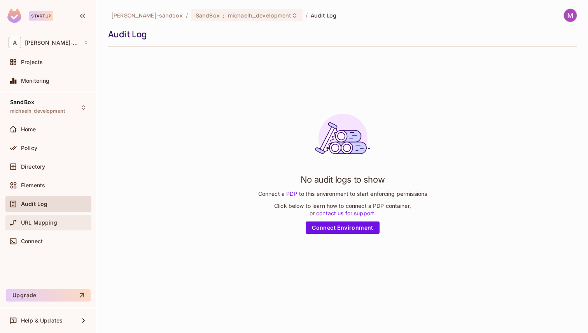
click at [57, 223] on div "URL Mapping" at bounding box center [54, 223] width 67 height 6
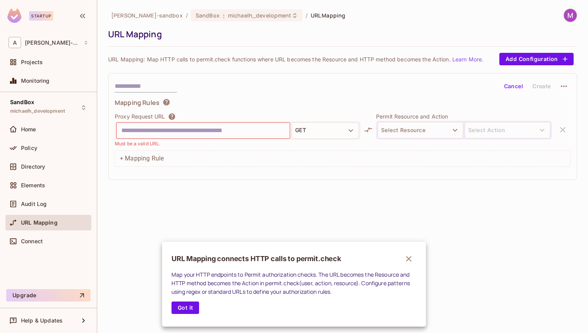
click at [414, 260] on button "button" at bounding box center [409, 259] width 16 height 16
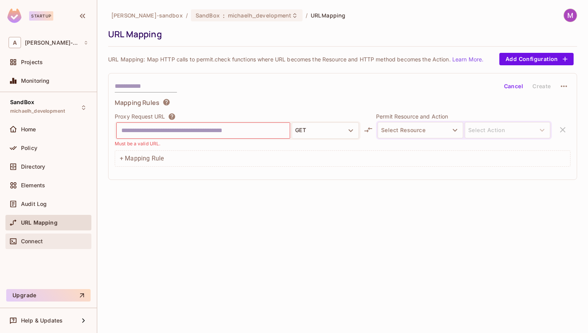
click at [28, 244] on span "Connect" at bounding box center [32, 241] width 22 height 6
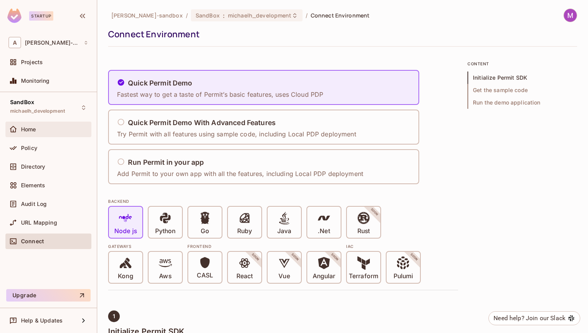
click at [32, 132] on span "Home" at bounding box center [28, 129] width 15 height 6
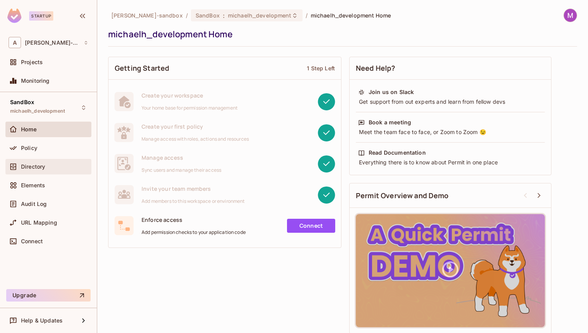
click at [48, 168] on div "Directory" at bounding box center [54, 167] width 67 height 6
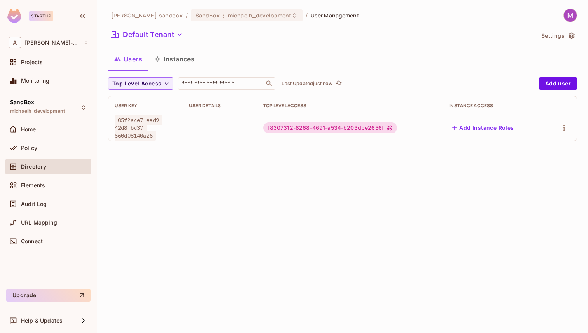
click at [571, 126] on td at bounding box center [560, 128] width 31 height 26
click at [567, 126] on icon "button" at bounding box center [563, 127] width 9 height 9
click at [537, 145] on li "Edit" at bounding box center [530, 145] width 69 height 17
click at [563, 127] on icon "button" at bounding box center [563, 127] width 9 height 9
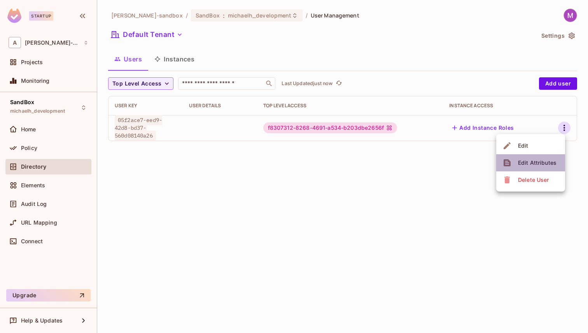
click at [537, 165] on div "Edit Attributes" at bounding box center [537, 163] width 38 height 8
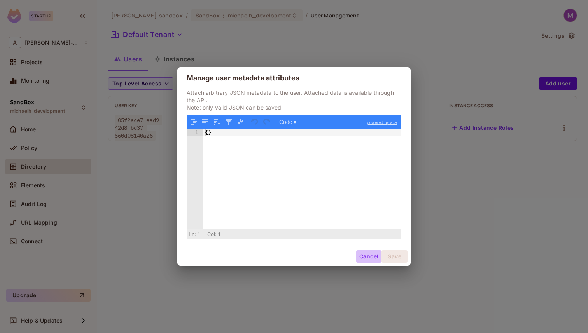
click at [365, 252] on button "Cancel" at bounding box center [368, 256] width 25 height 12
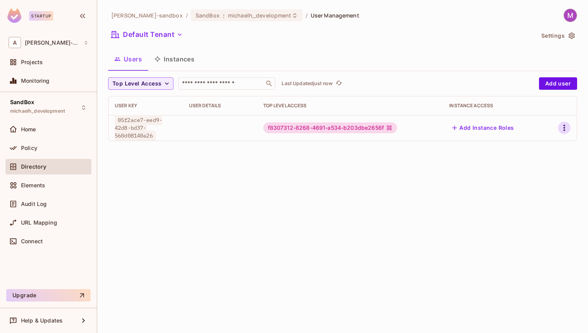
click at [561, 126] on icon "button" at bounding box center [563, 127] width 9 height 9
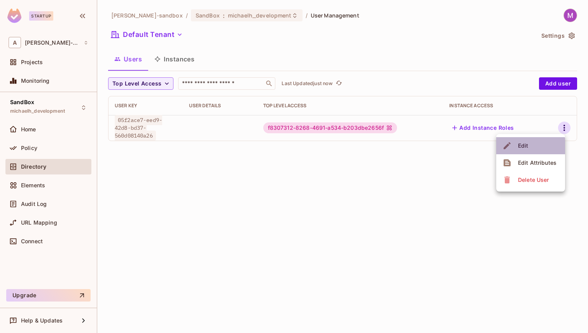
click at [527, 148] on div "Edit" at bounding box center [523, 146] width 10 height 8
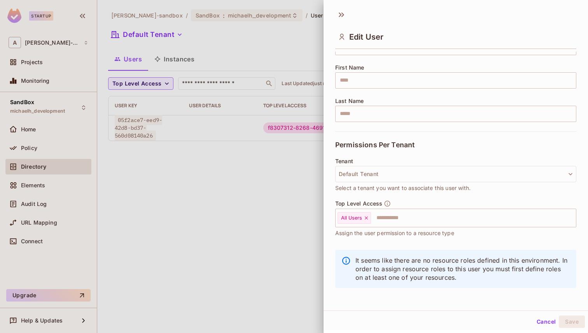
scroll to position [87, 0]
click at [351, 176] on button "Default Tenant" at bounding box center [455, 173] width 241 height 16
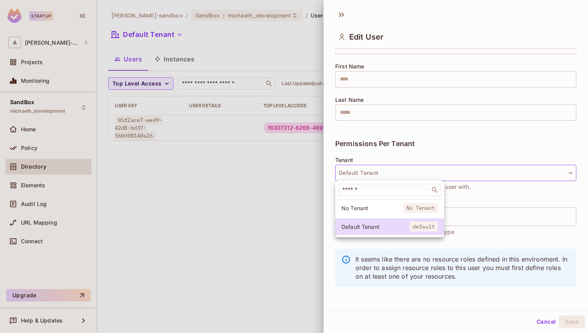
click at [215, 208] on div at bounding box center [294, 166] width 588 height 333
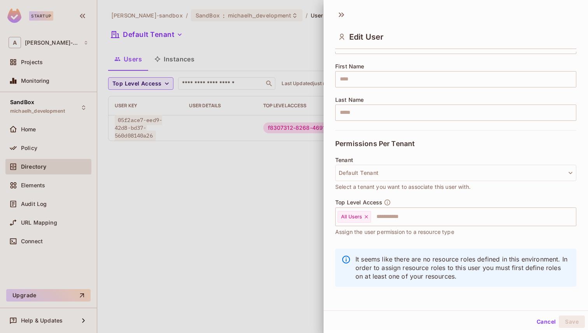
click at [226, 200] on div at bounding box center [294, 166] width 588 height 333
